Goal: Transaction & Acquisition: Register for event/course

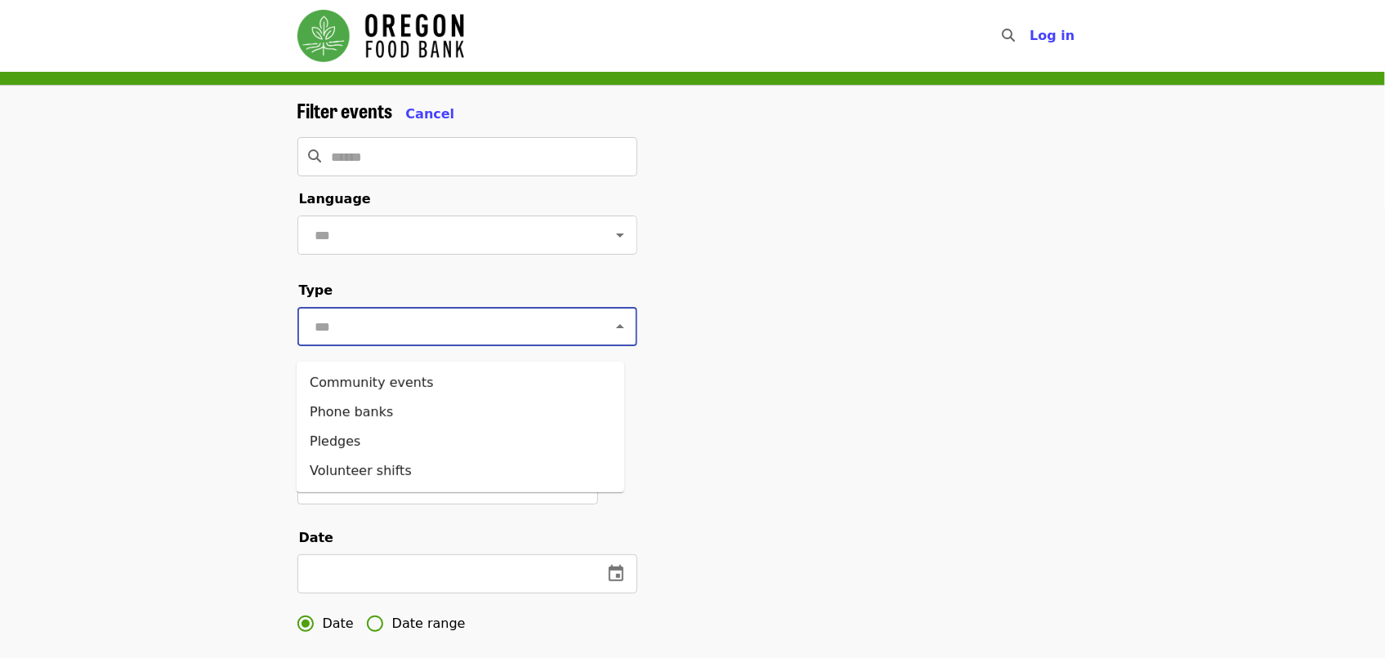
click at [424, 336] on input "text" at bounding box center [447, 326] width 274 height 31
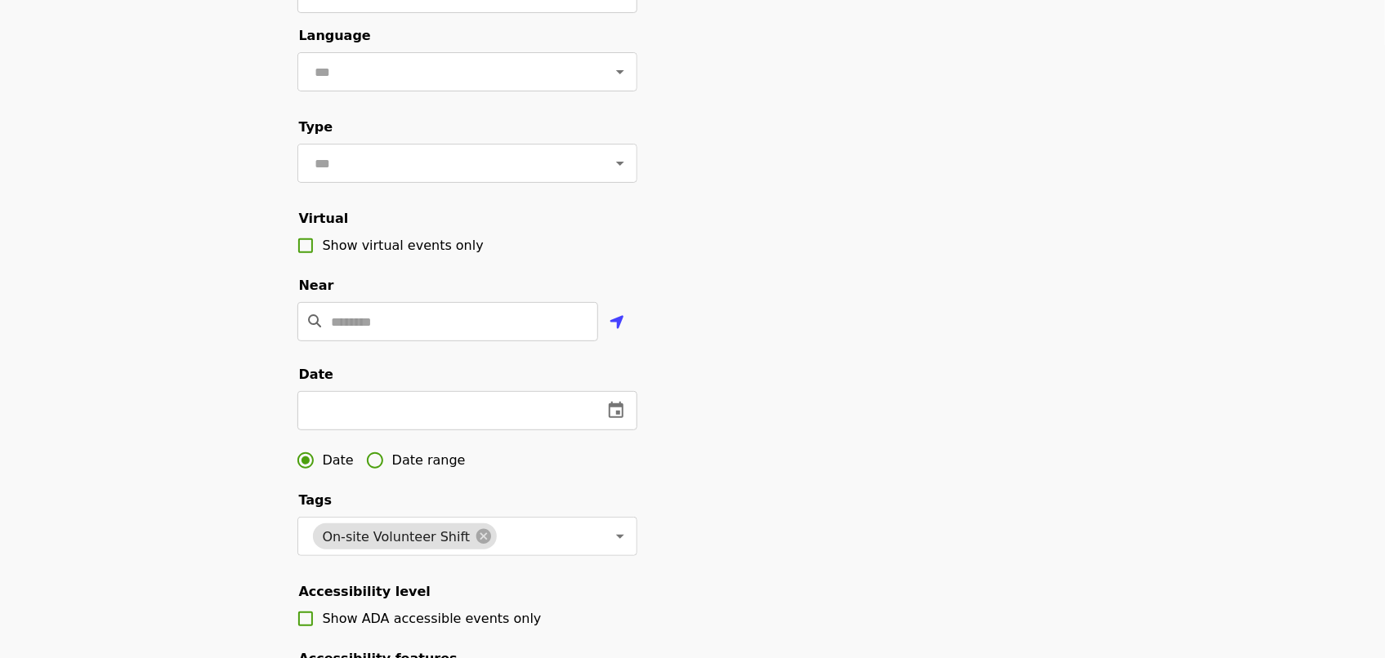
click at [164, 454] on div "Filter events Cancel ​ Language ​ Type ​ Virtual Show virtual events only Near …" at bounding box center [692, 384] width 1385 height 924
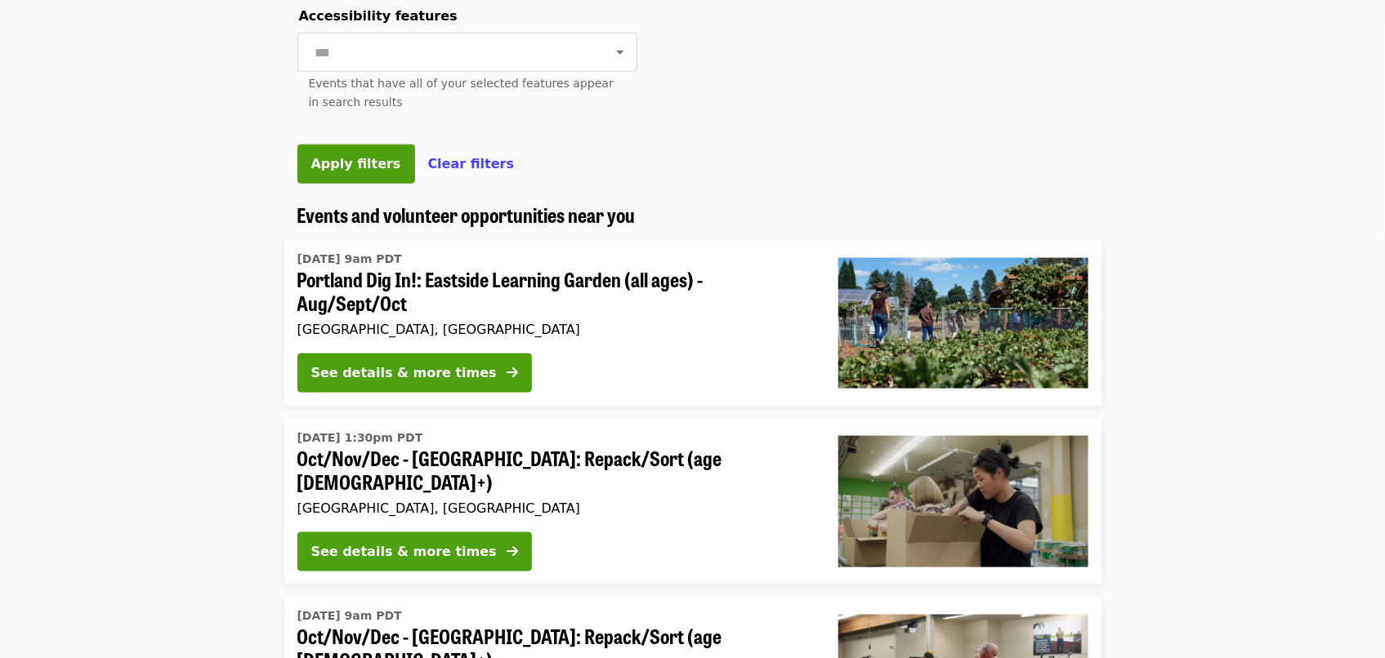
scroll to position [817, 0]
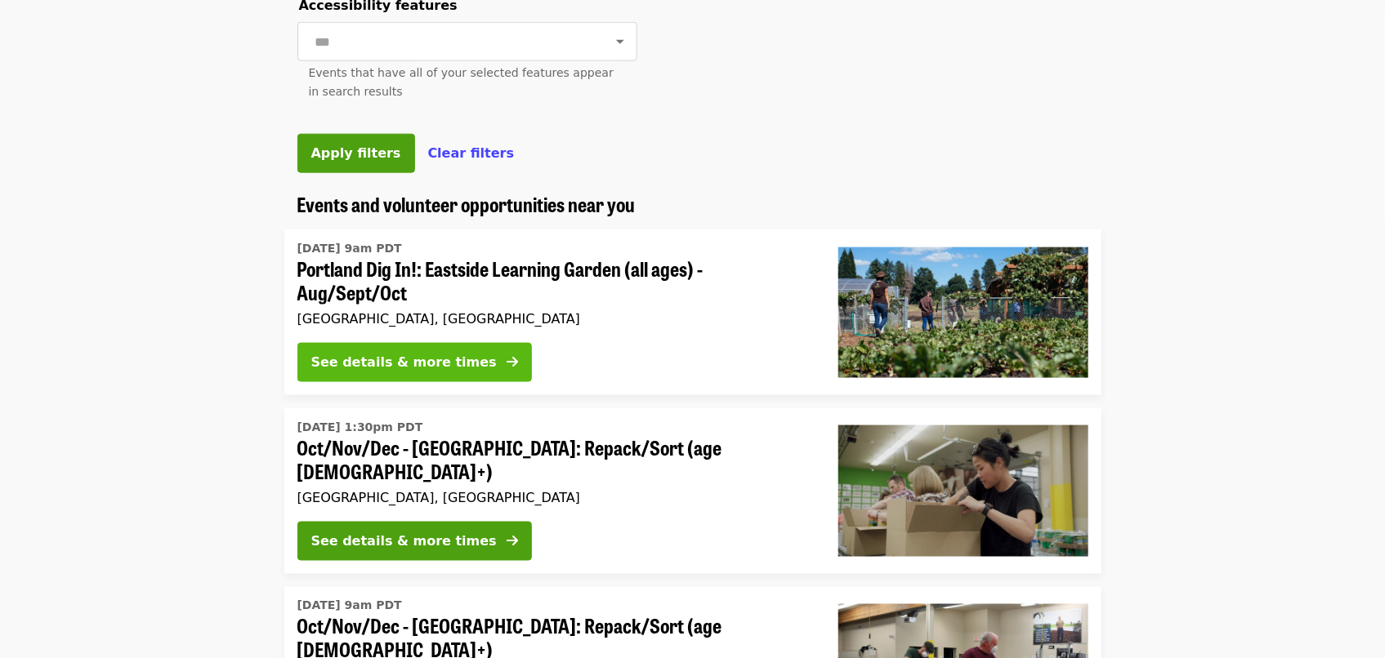
click at [428, 373] on div "See details & more times" at bounding box center [403, 363] width 185 height 20
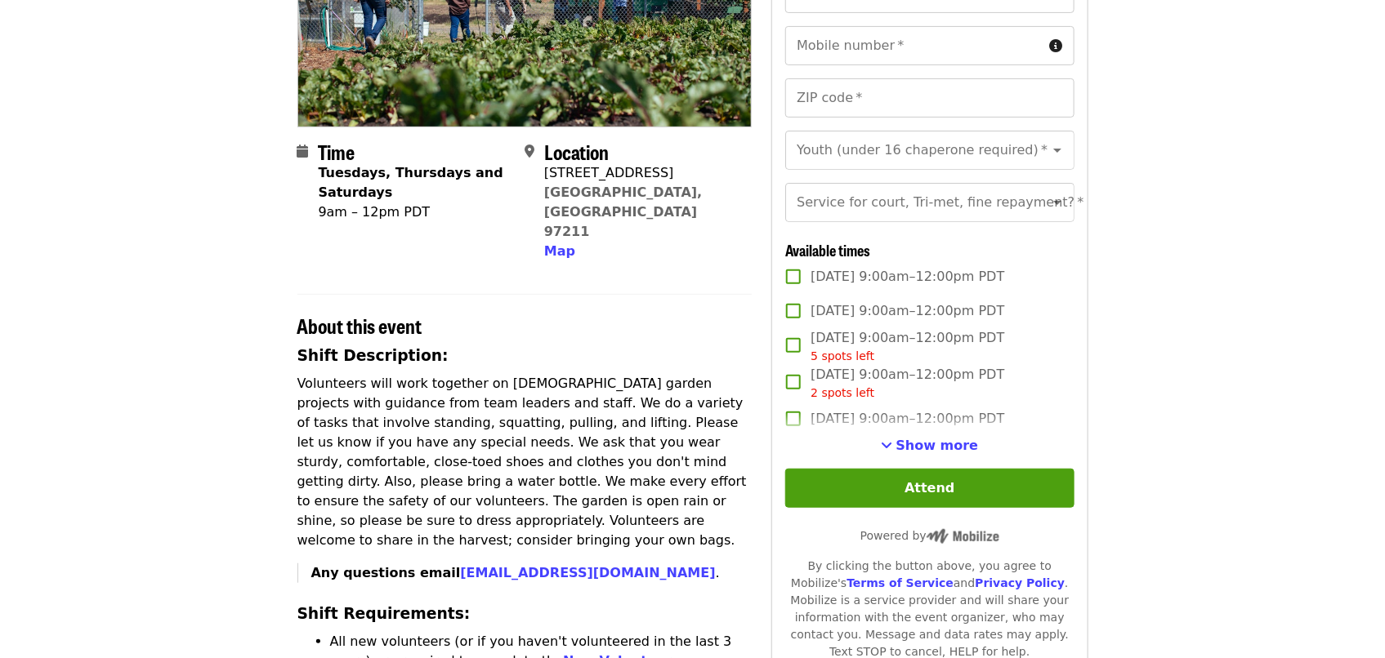
scroll to position [327, 0]
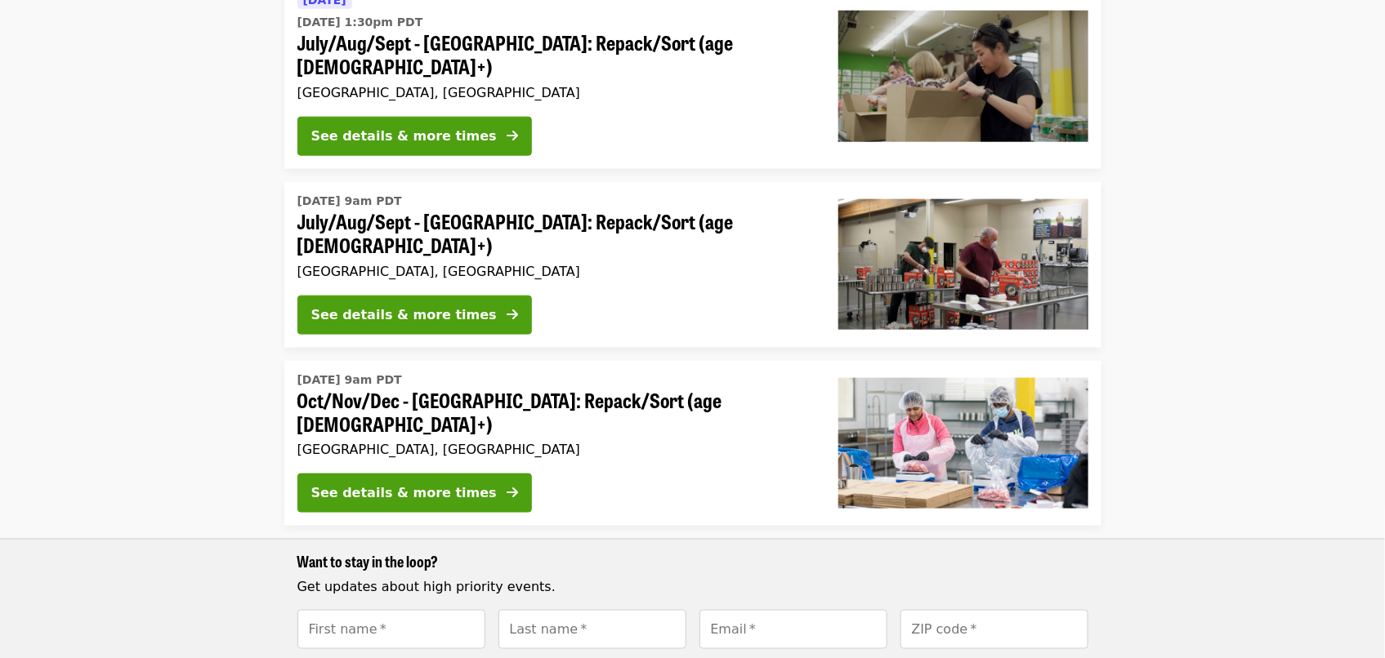
scroll to position [577, 0]
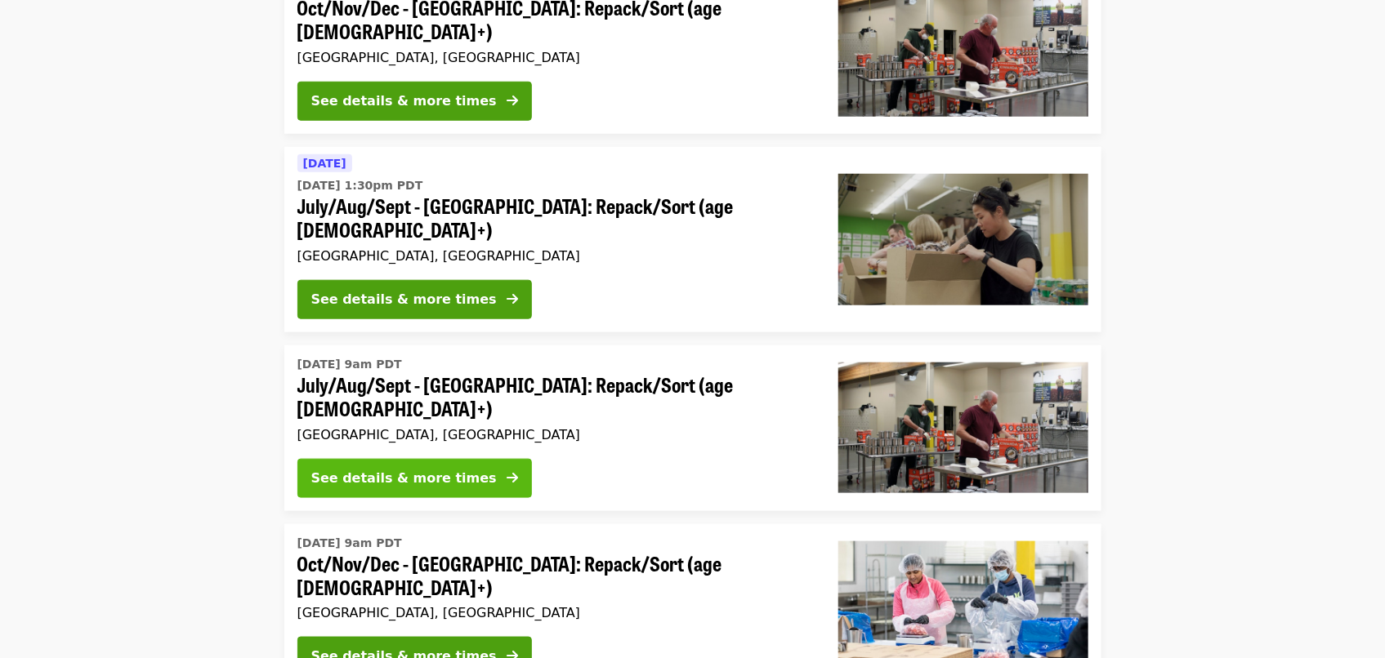
click at [400, 469] on div "See details & more times" at bounding box center [403, 479] width 185 height 20
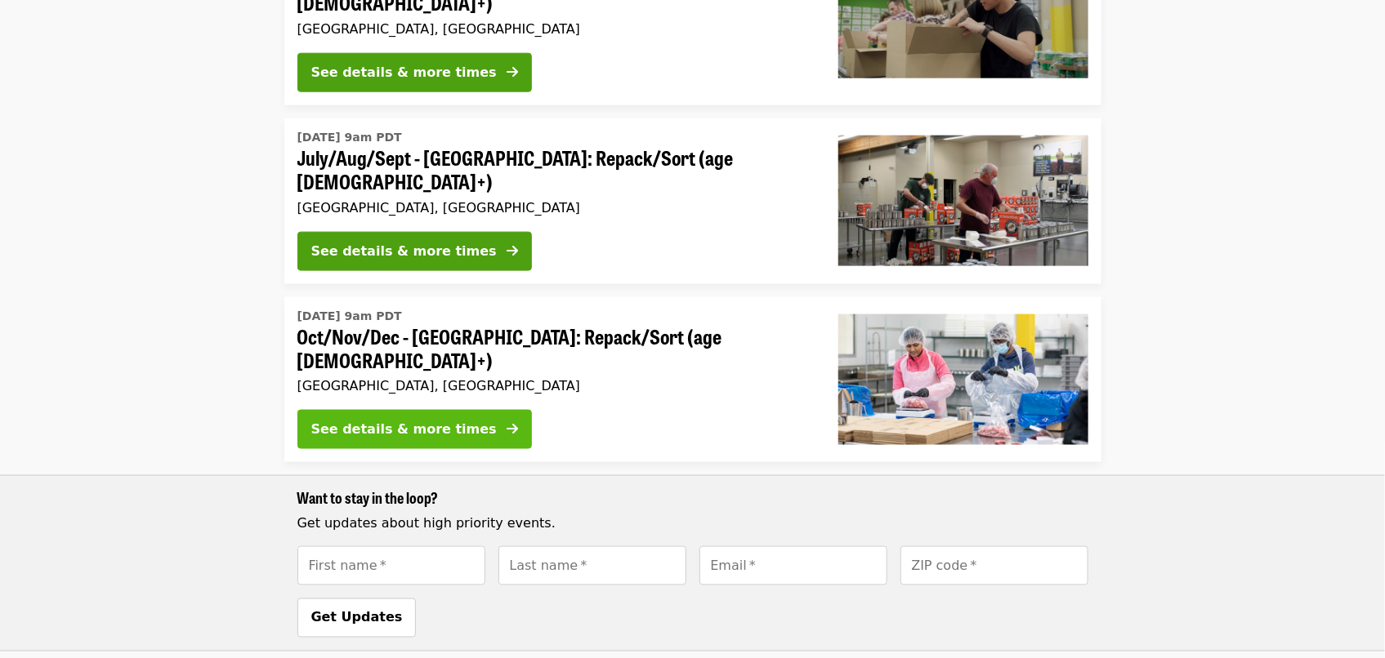
scroll to position [740, 0]
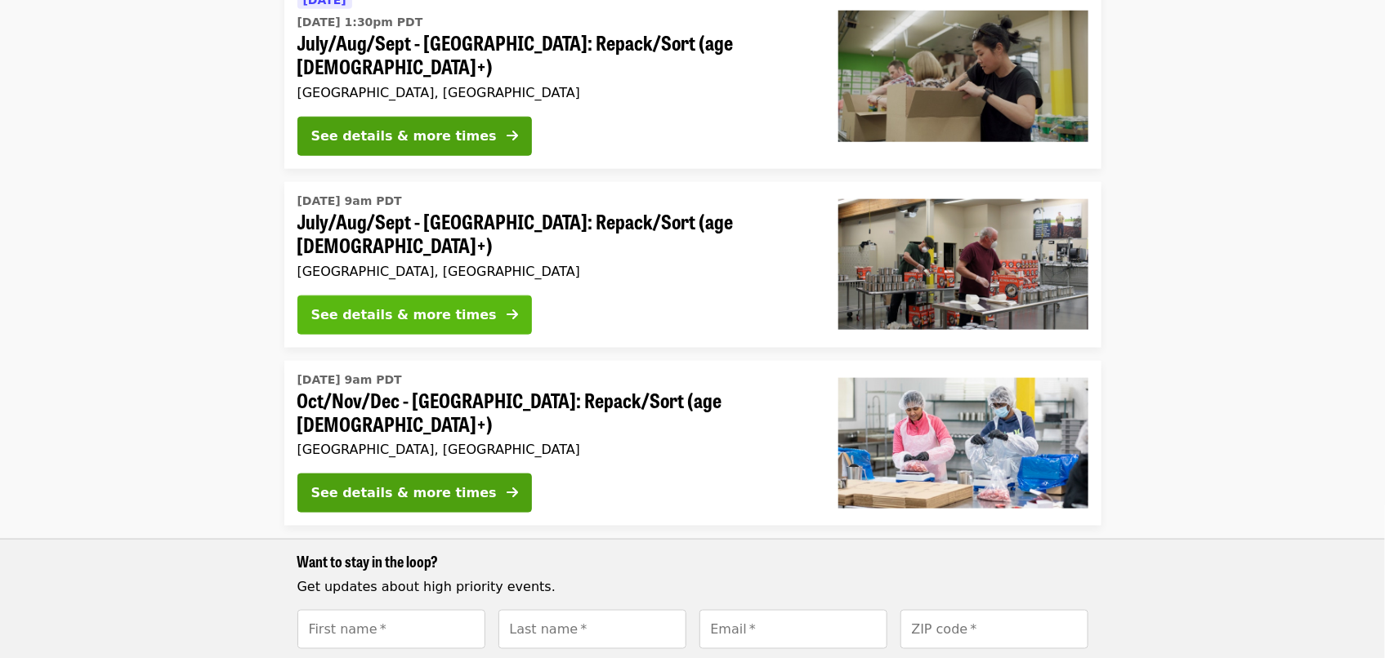
click at [489, 296] on button "See details & more times" at bounding box center [414, 315] width 234 height 39
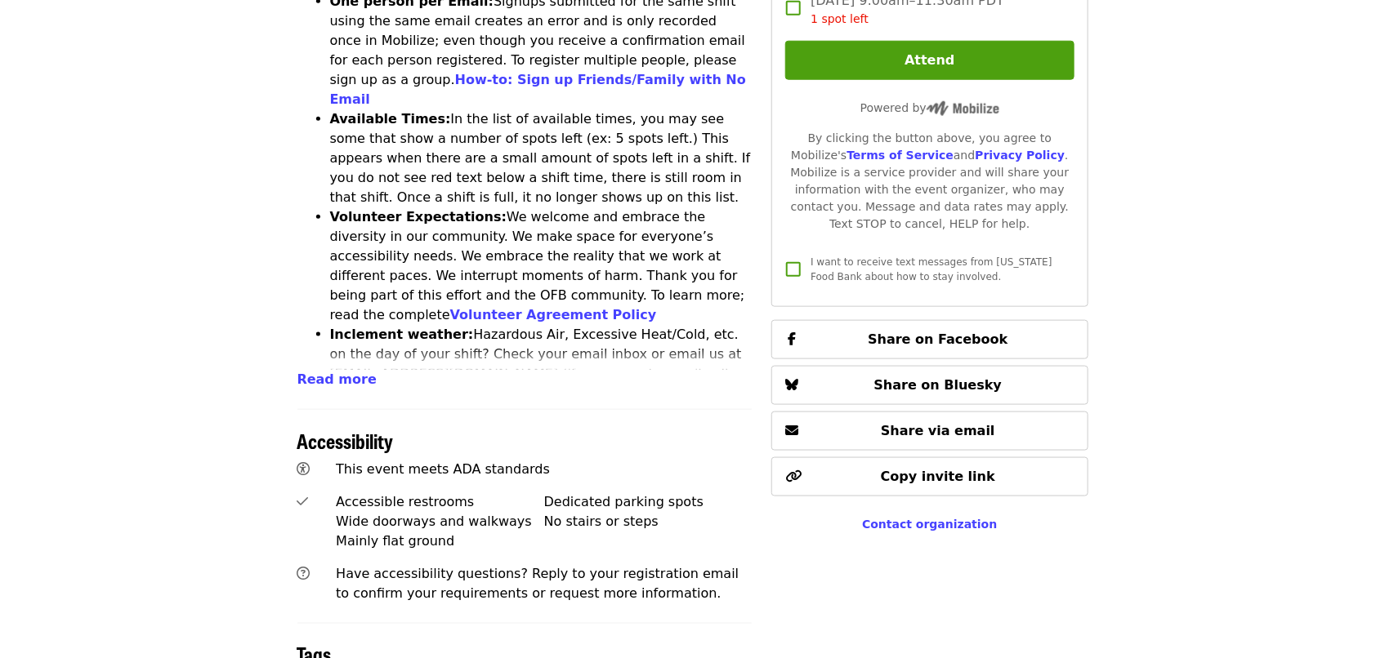
scroll to position [735, 0]
click at [348, 373] on span "Read more" at bounding box center [336, 381] width 79 height 16
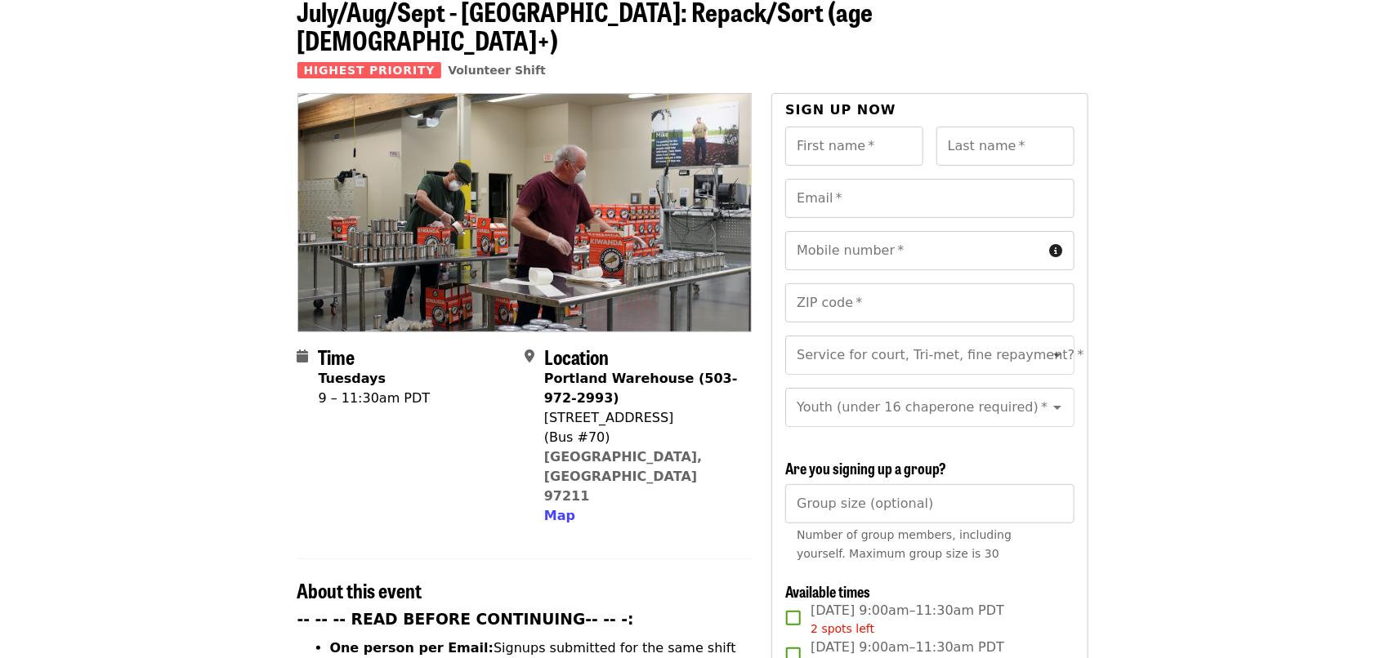
scroll to position [0, 0]
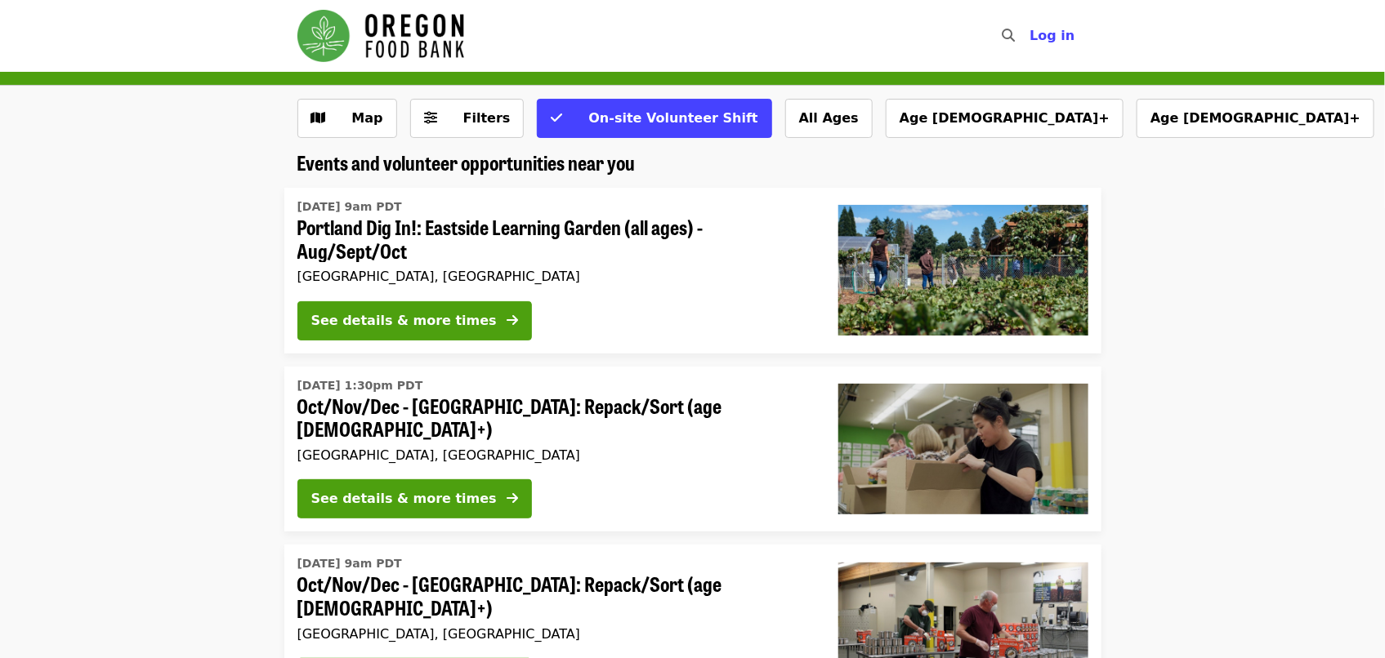
scroll to position [740, 0]
